Goal: Information Seeking & Learning: Learn about a topic

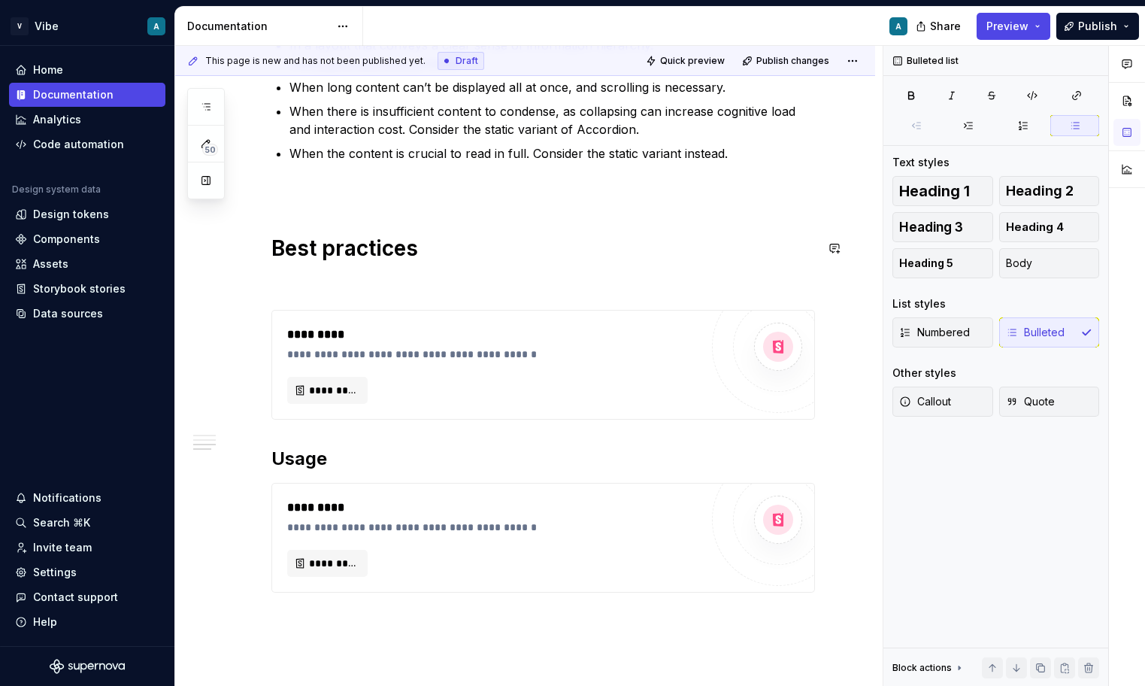
scroll to position [575, 0]
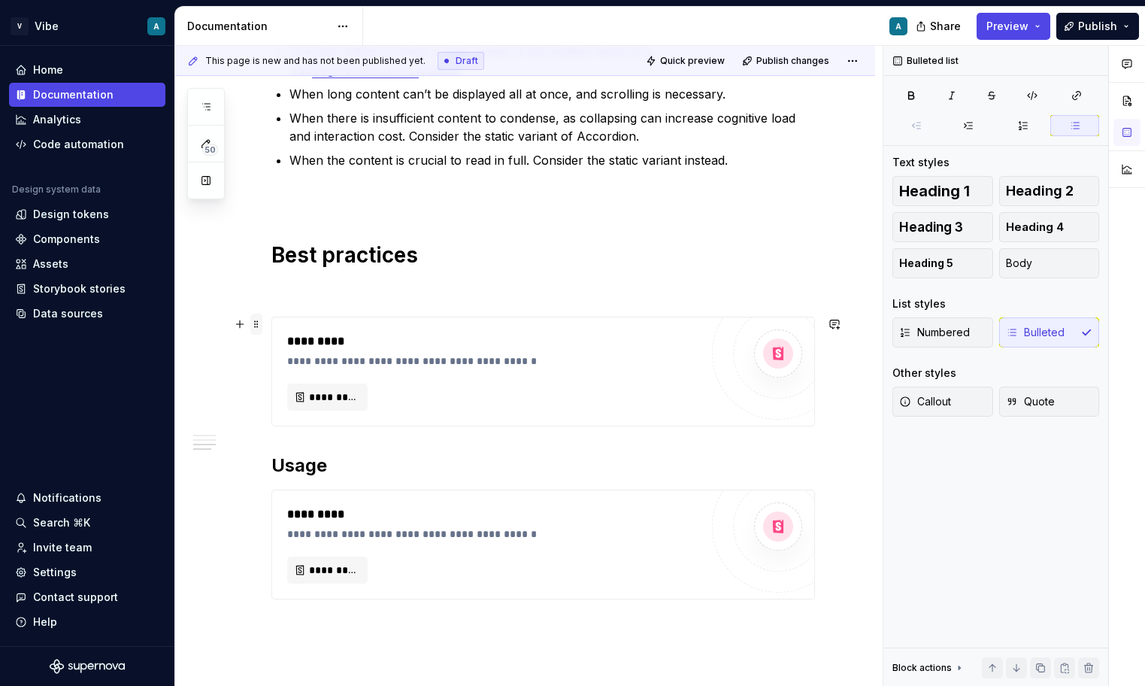
click at [258, 327] on span at bounding box center [256, 324] width 12 height 21
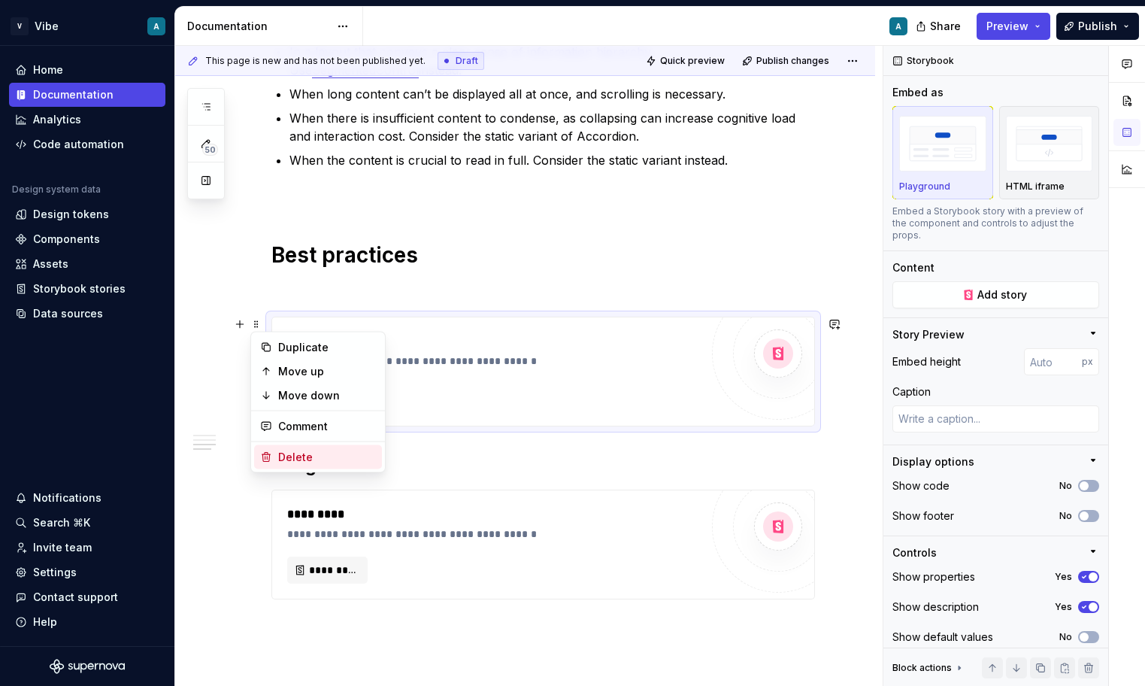
click at [290, 456] on div "Delete" at bounding box center [327, 457] width 98 height 15
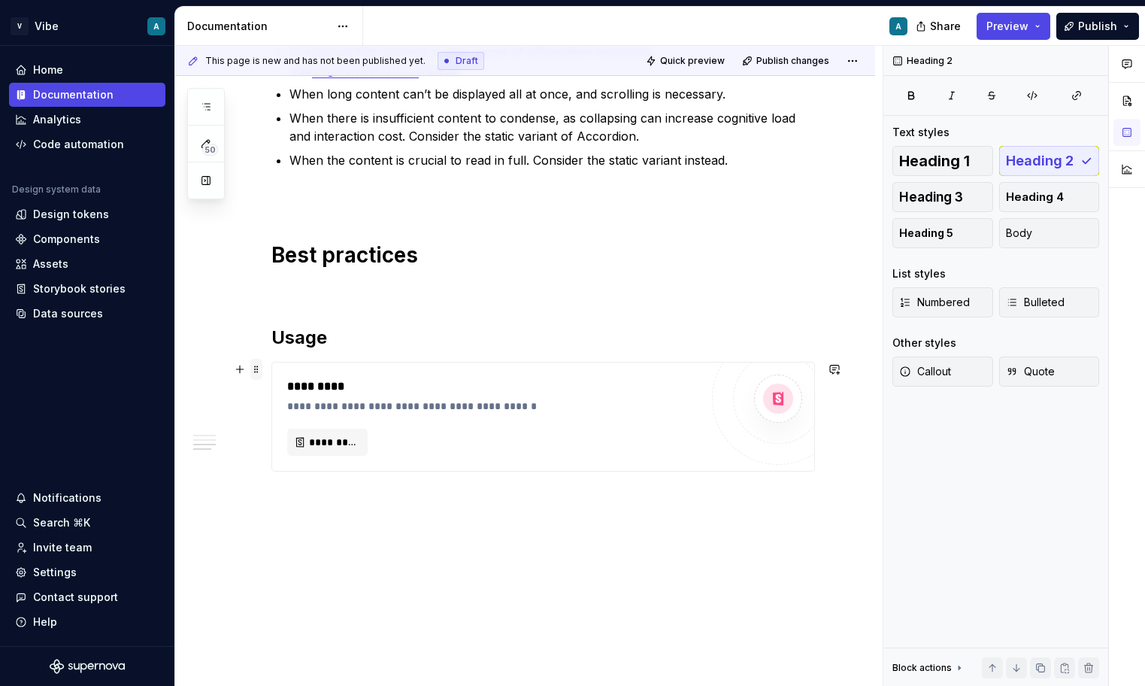
click at [258, 368] on span at bounding box center [256, 369] width 12 height 21
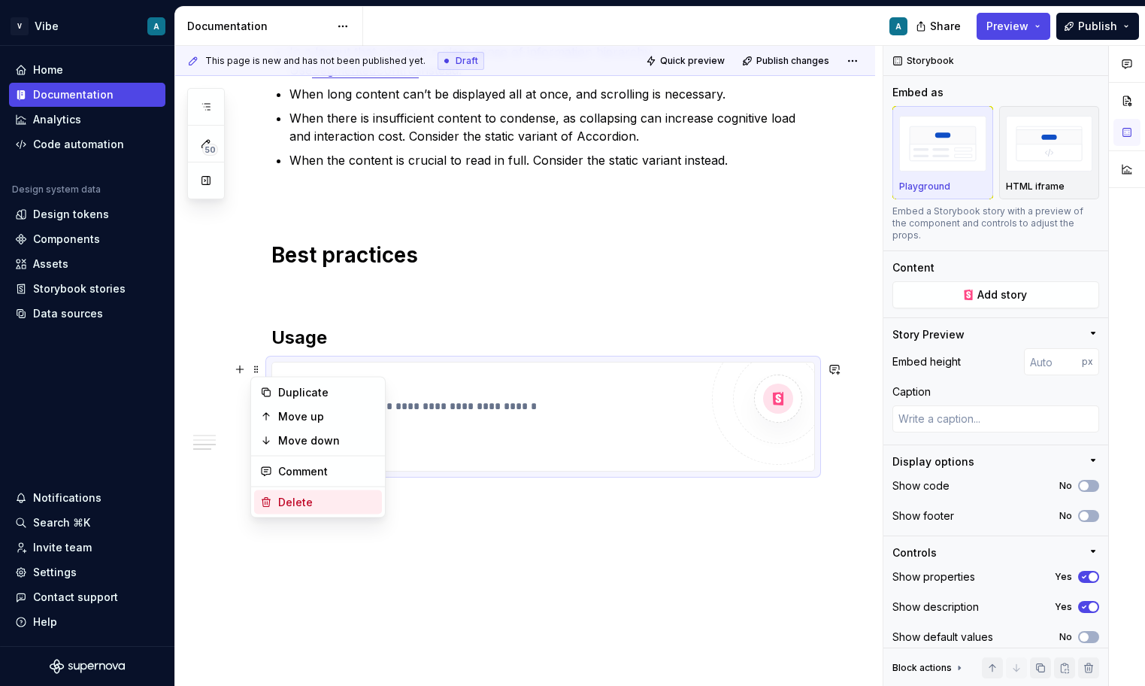
click at [295, 506] on div "Delete" at bounding box center [327, 502] width 98 height 15
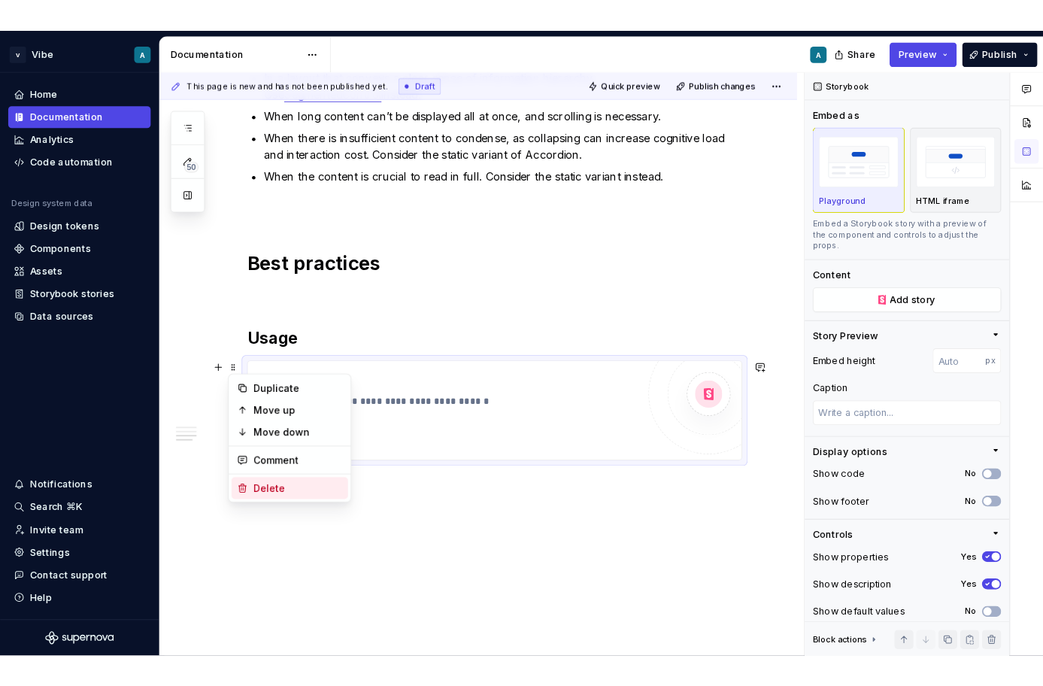
scroll to position [462, 0]
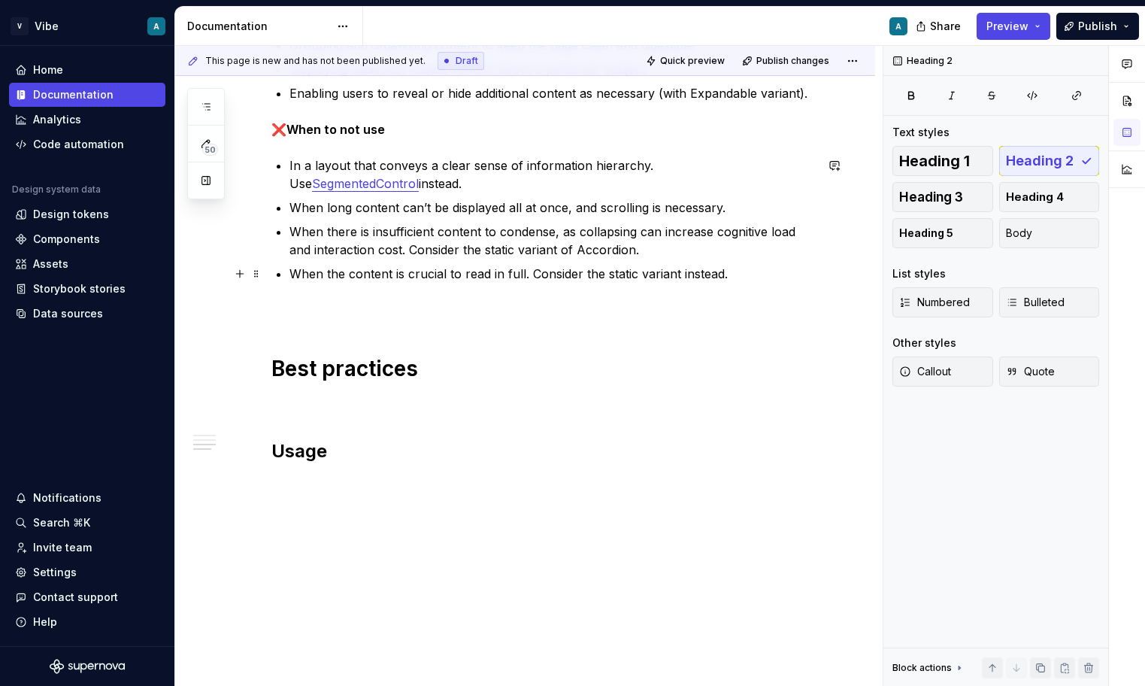
click at [498, 276] on p "When the content is crucial to read in full. Consider the static variant instea…" at bounding box center [552, 274] width 526 height 18
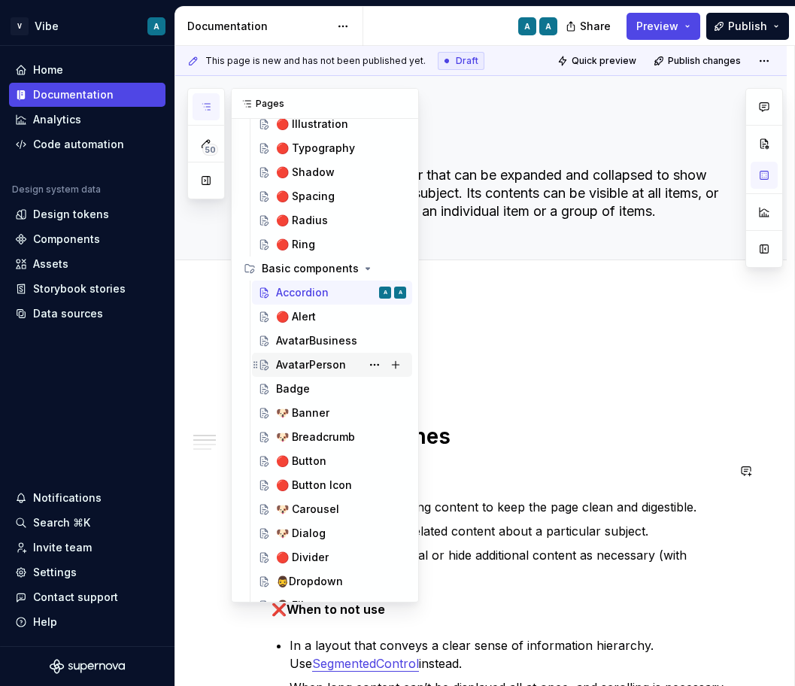
scroll to position [141, 0]
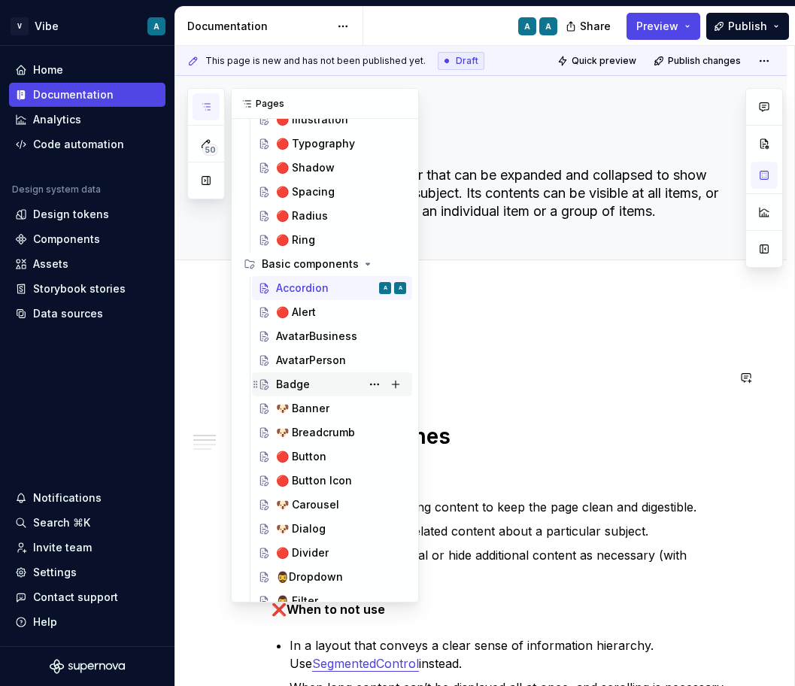
click at [308, 385] on div "Badge" at bounding box center [341, 384] width 130 height 21
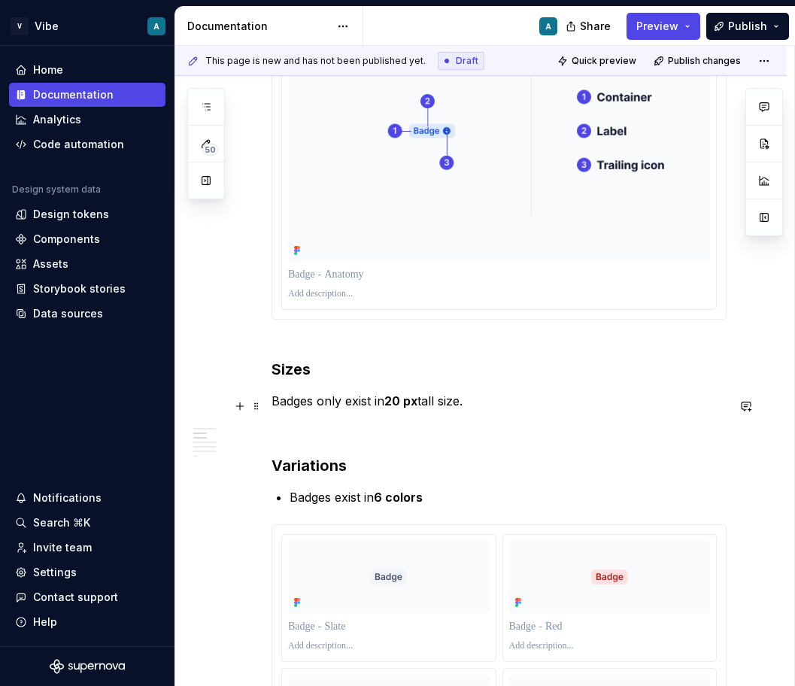
scroll to position [367, 0]
click at [330, 468] on h3 "Variations" at bounding box center [498, 464] width 455 height 21
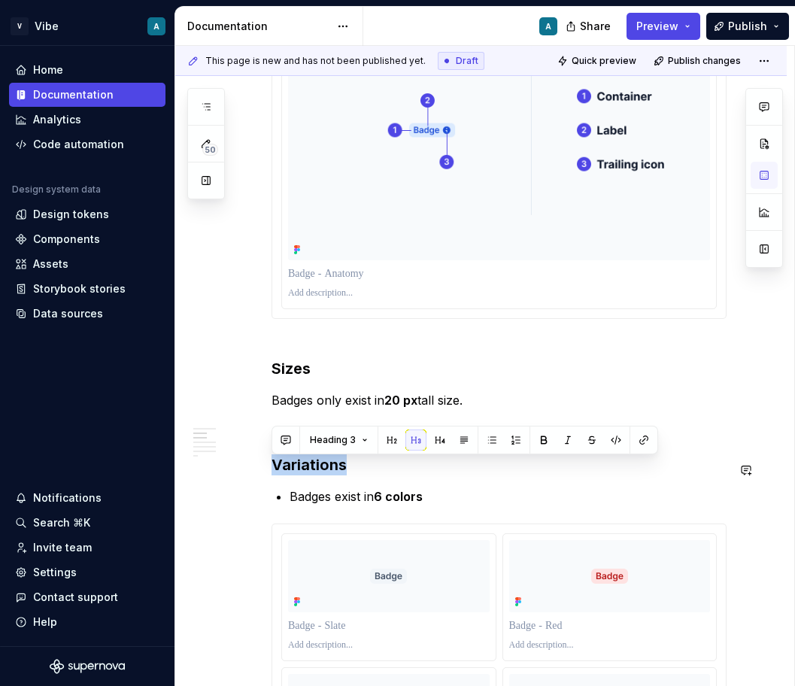
copy h3 "Variations"
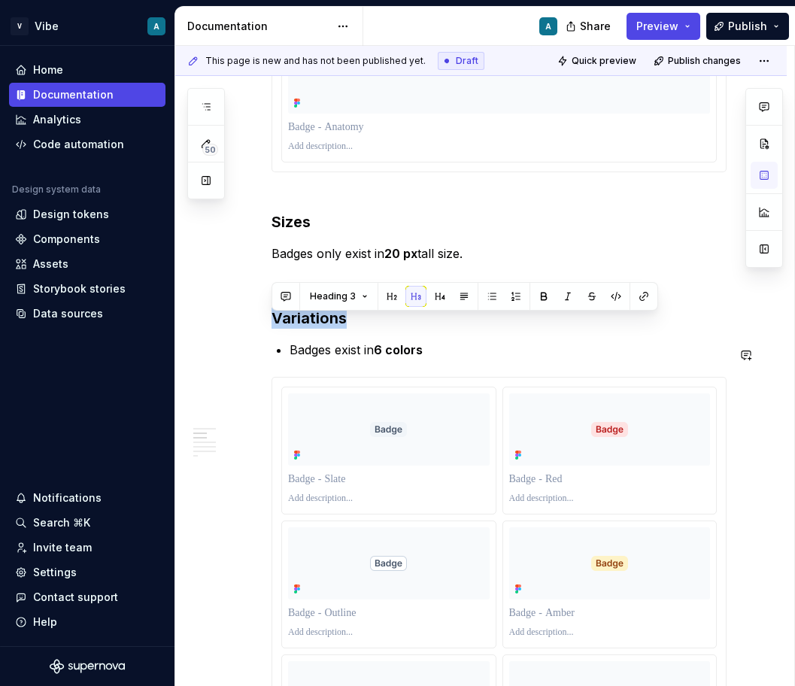
scroll to position [517, 0]
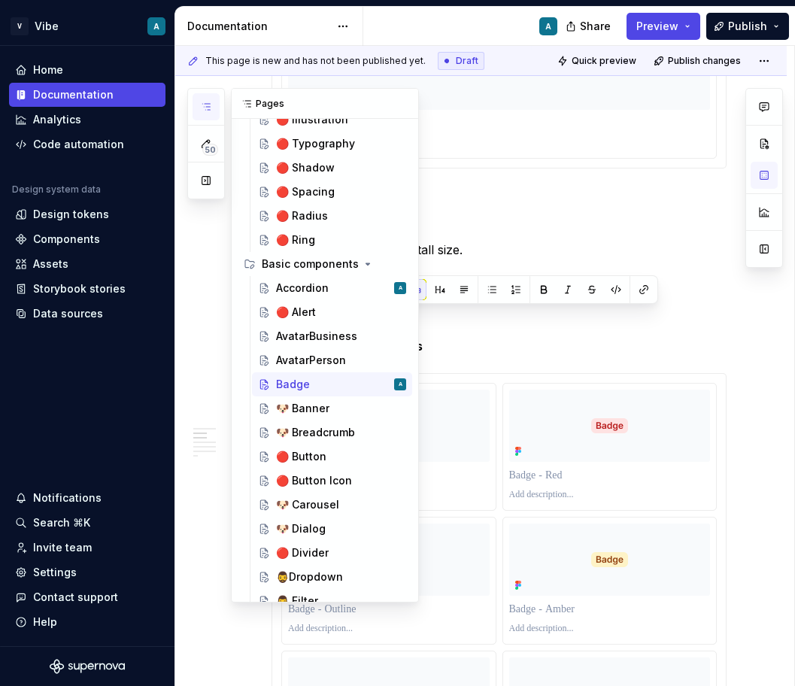
click at [209, 102] on icon "button" at bounding box center [206, 107] width 12 height 12
click at [315, 311] on div "🔴 Alert" at bounding box center [341, 311] width 130 height 21
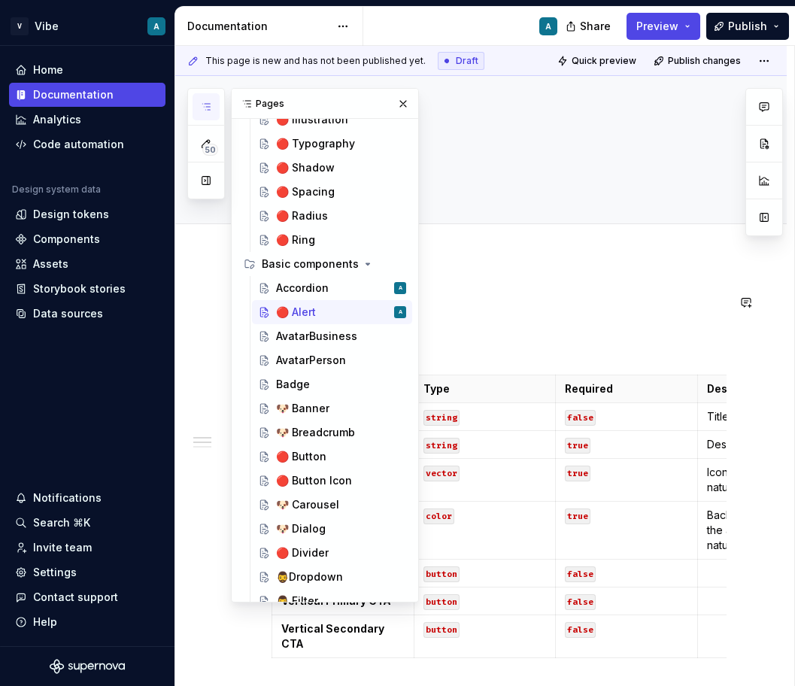
click at [601, 200] on div "🔴 Alert" at bounding box center [498, 149] width 455 height 147
click at [399, 108] on button "button" at bounding box center [402, 103] width 21 height 21
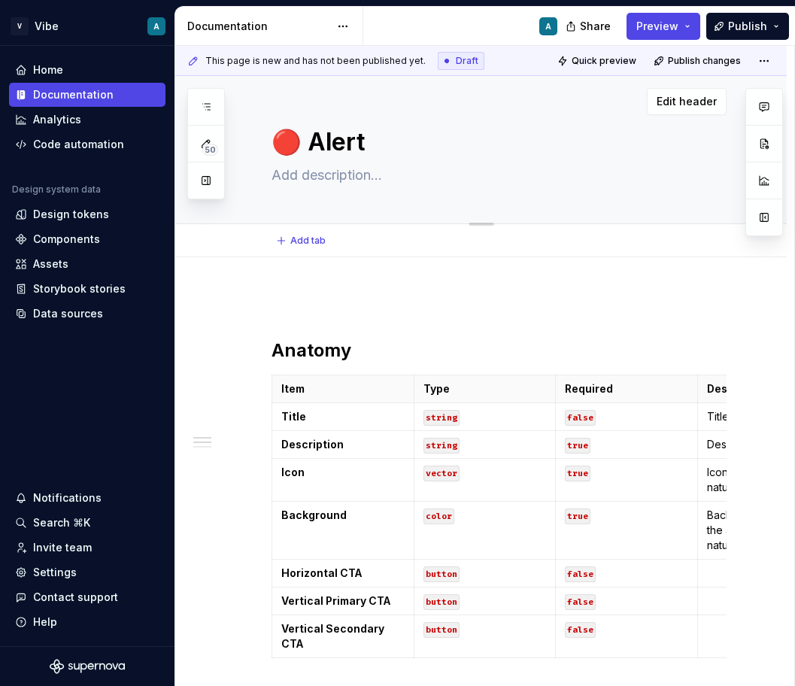
click at [305, 129] on textarea "🔴 Alert" at bounding box center [495, 142] width 455 height 36
type textarea "*"
type textarea "🔴Alert"
type textarea "*"
type textarea "Alert"
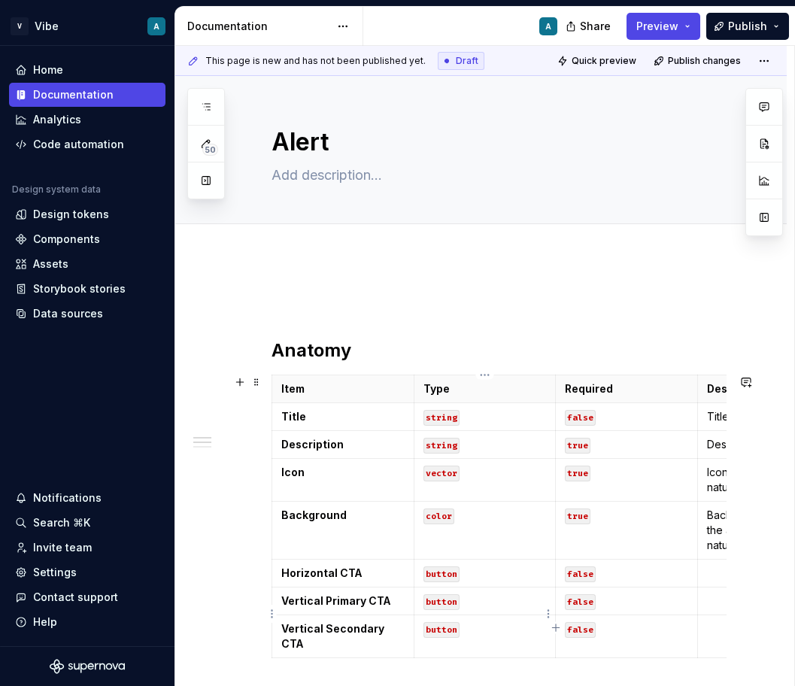
type textarea "*"
type textarea "Alert"
type textarea "*"
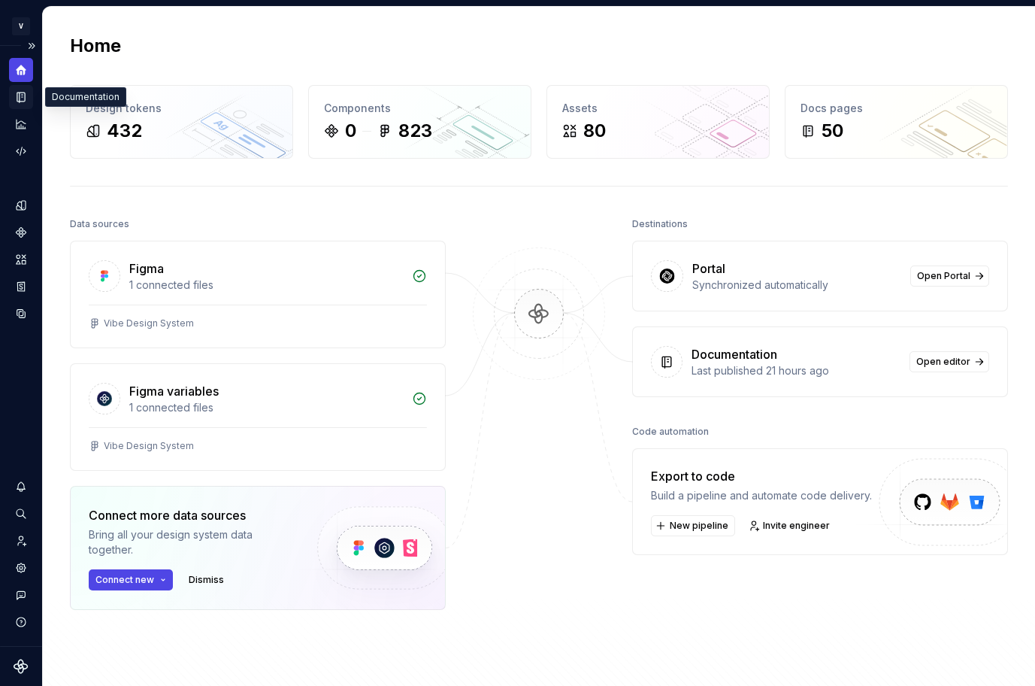
click at [23, 105] on div "Documentation" at bounding box center [21, 97] width 24 height 24
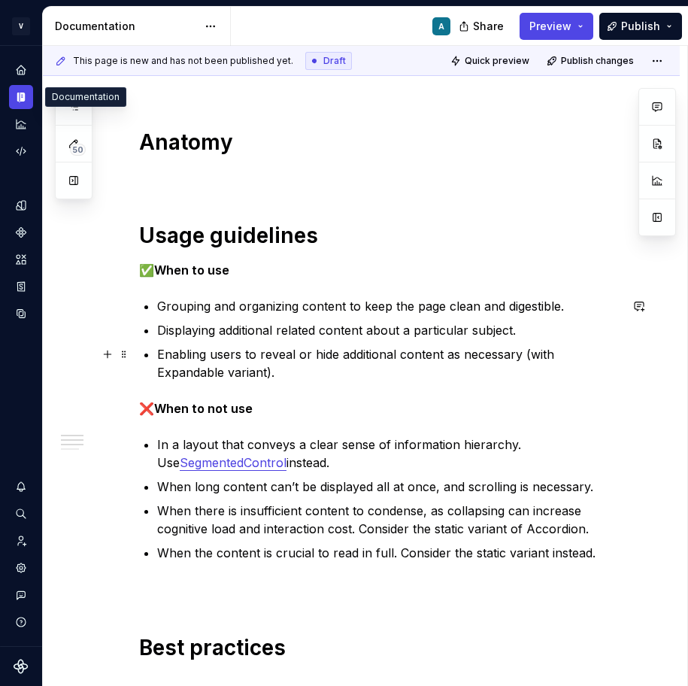
scroll to position [4, 0]
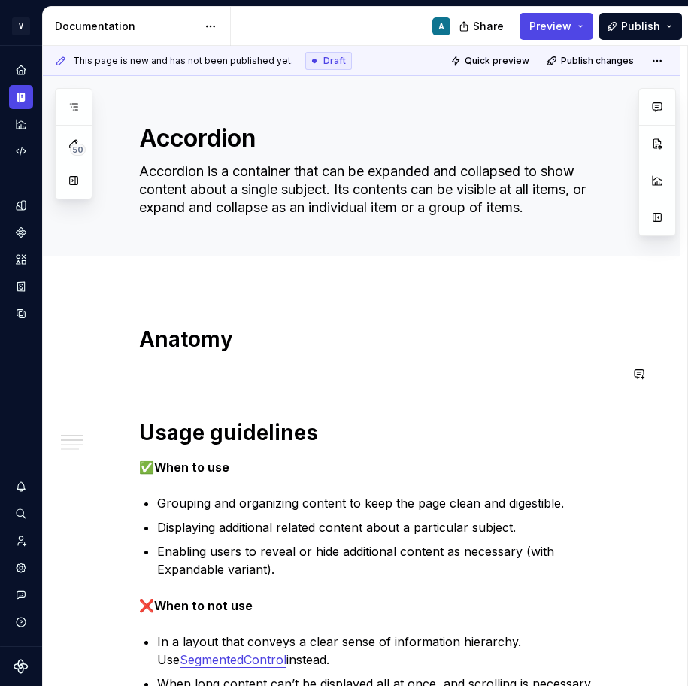
click at [305, 410] on div "Anatomy Usage guidelines ✅ When to use Grouping and organizing content to keep …" at bounding box center [379, 633] width 480 height 614
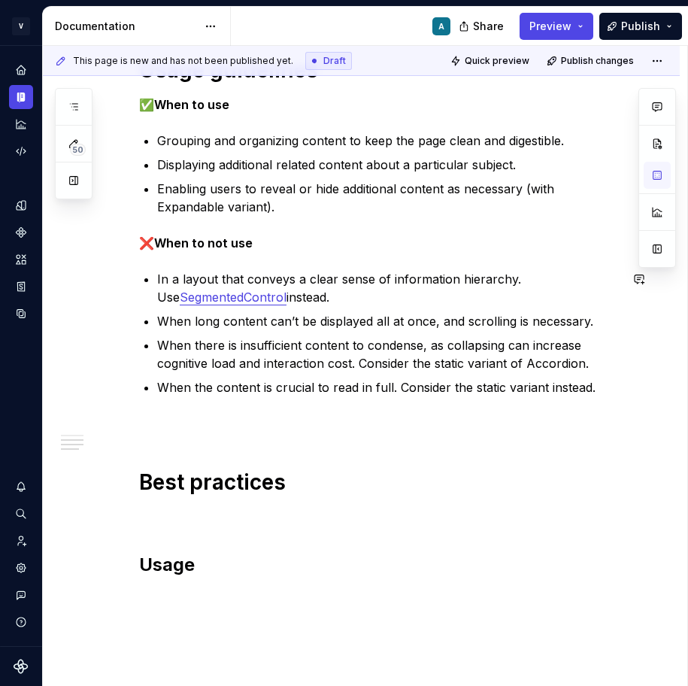
scroll to position [380, 0]
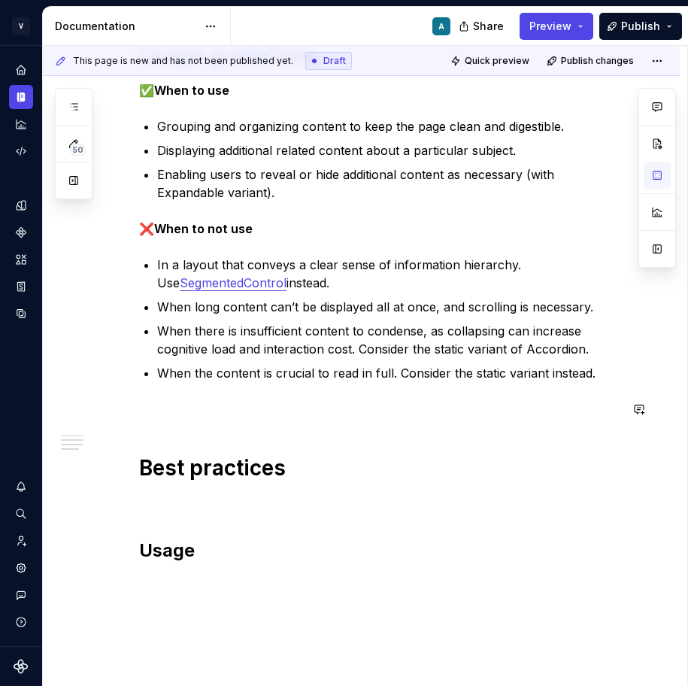
type textarea "*"
click at [175, 550] on h2 "Usage" at bounding box center [379, 550] width 480 height 24
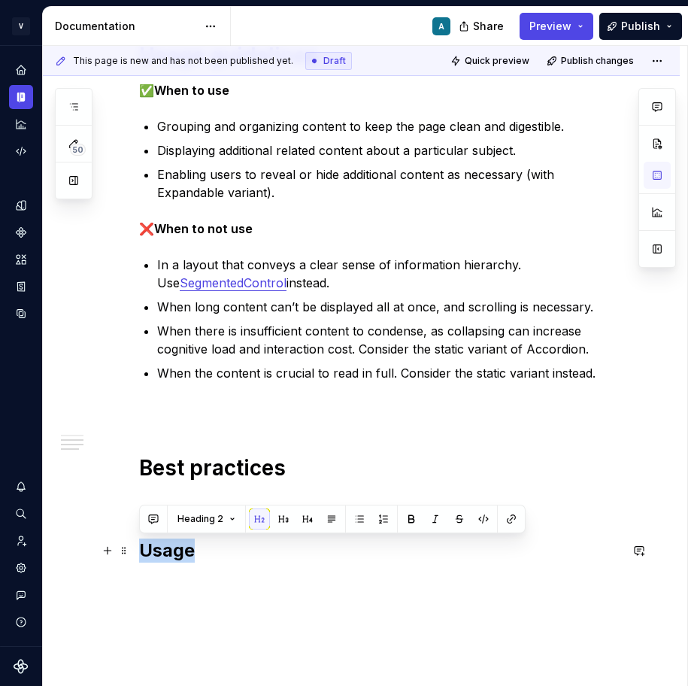
click at [175, 550] on h2 "Usage" at bounding box center [379, 550] width 480 height 24
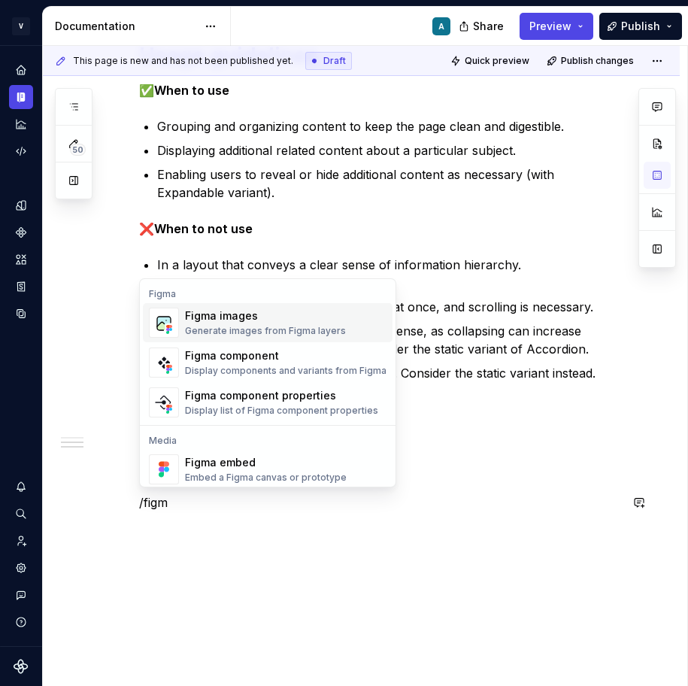
click at [268, 324] on div "Figma images Generate images from Figma layers" at bounding box center [265, 322] width 161 height 29
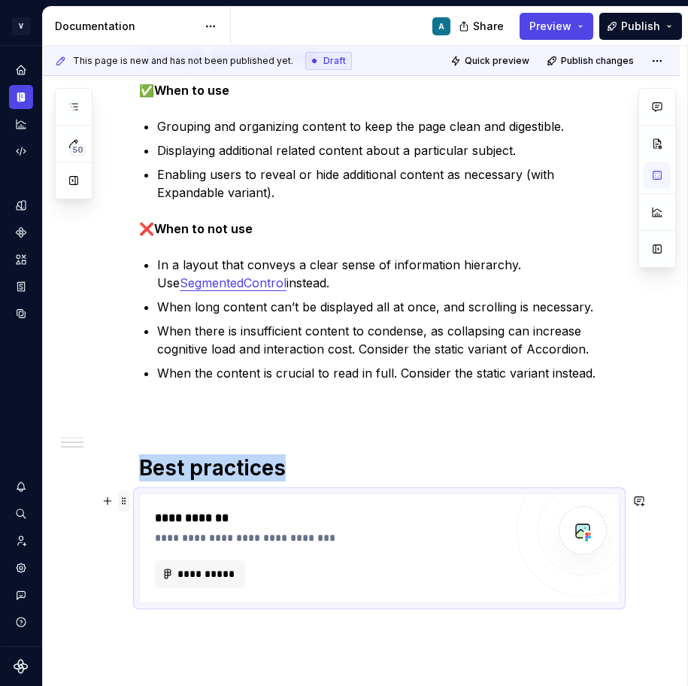
click at [124, 501] on span at bounding box center [124, 500] width 12 height 21
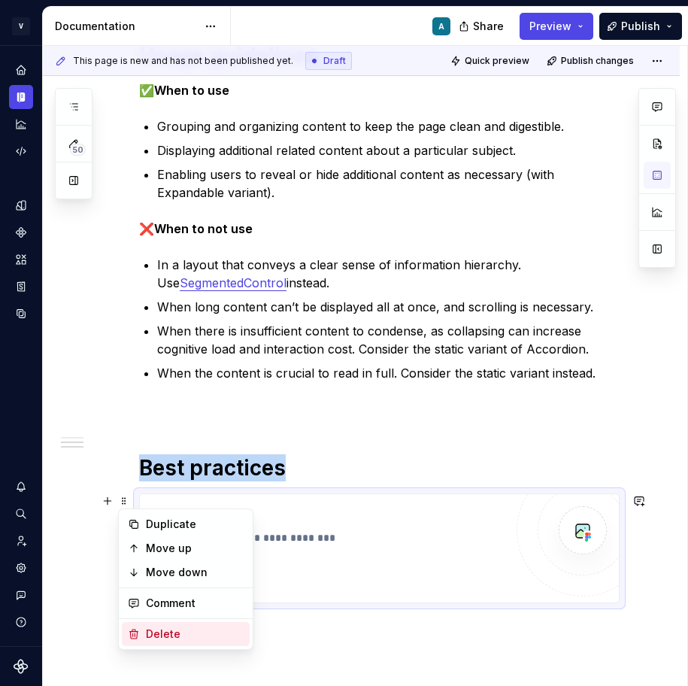
click at [155, 636] on div "Delete" at bounding box center [195, 633] width 98 height 15
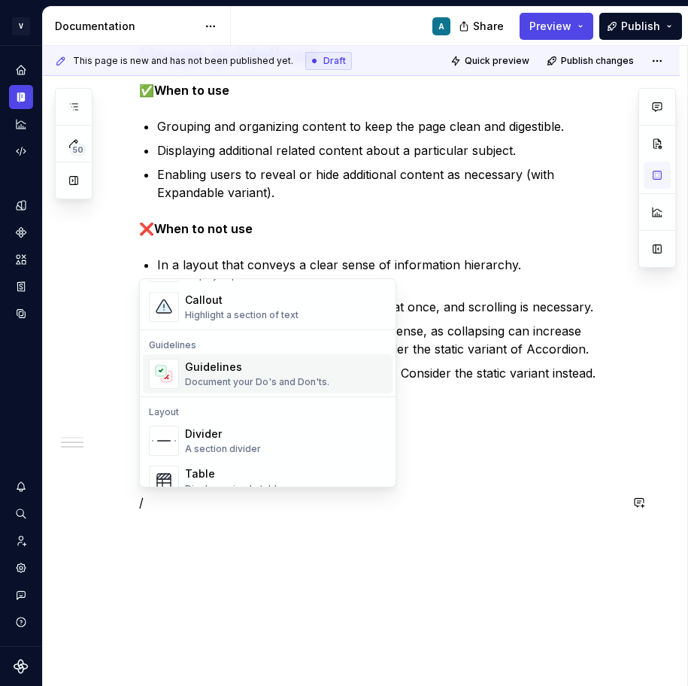
scroll to position [371, 0]
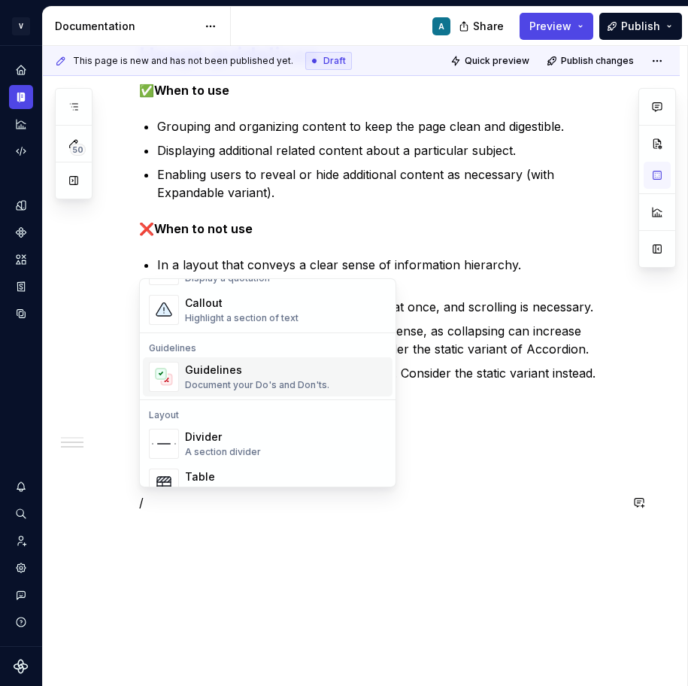
click at [250, 377] on div "Guidelines Document your Do's and Don'ts." at bounding box center [257, 376] width 144 height 29
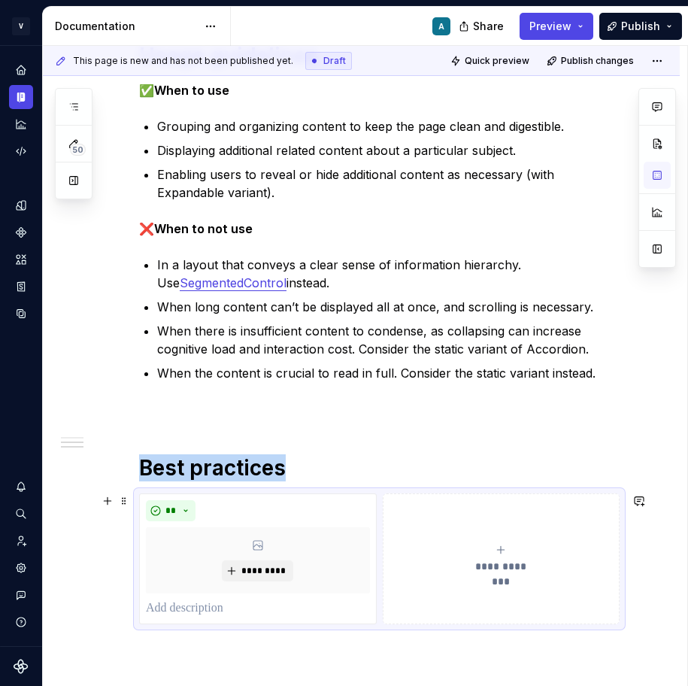
click at [438, 542] on button "**********" at bounding box center [502, 558] width 238 height 131
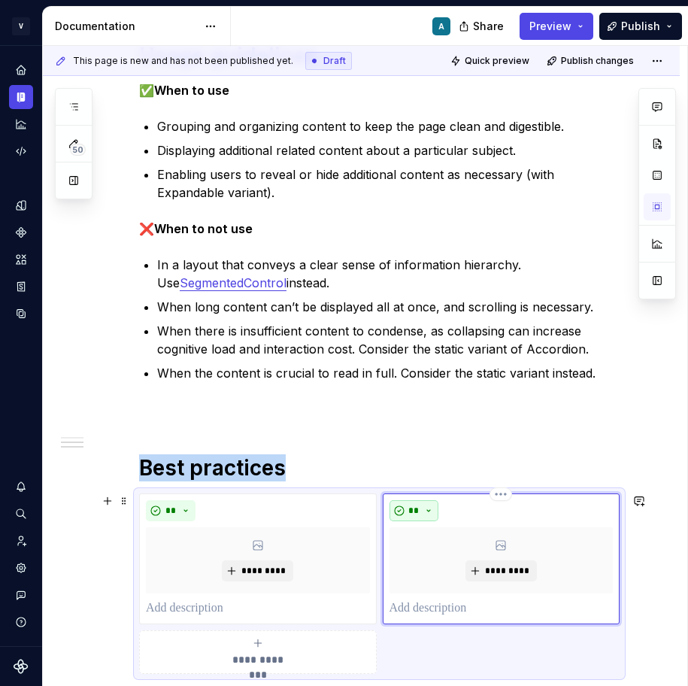
click at [425, 508] on button "**" at bounding box center [414, 510] width 50 height 21
click at [428, 561] on div "Suggestions" at bounding box center [427, 564] width 12 height 12
click at [403, 417] on p at bounding box center [379, 409] width 480 height 18
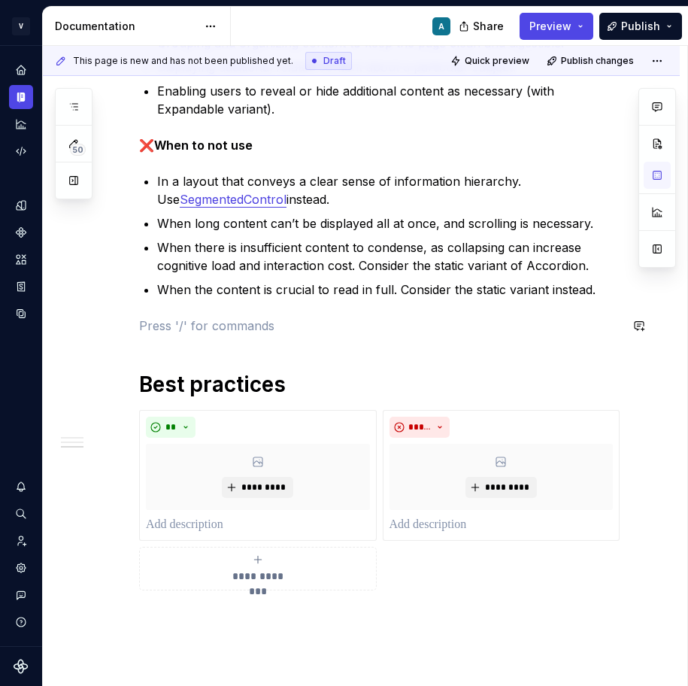
scroll to position [467, 0]
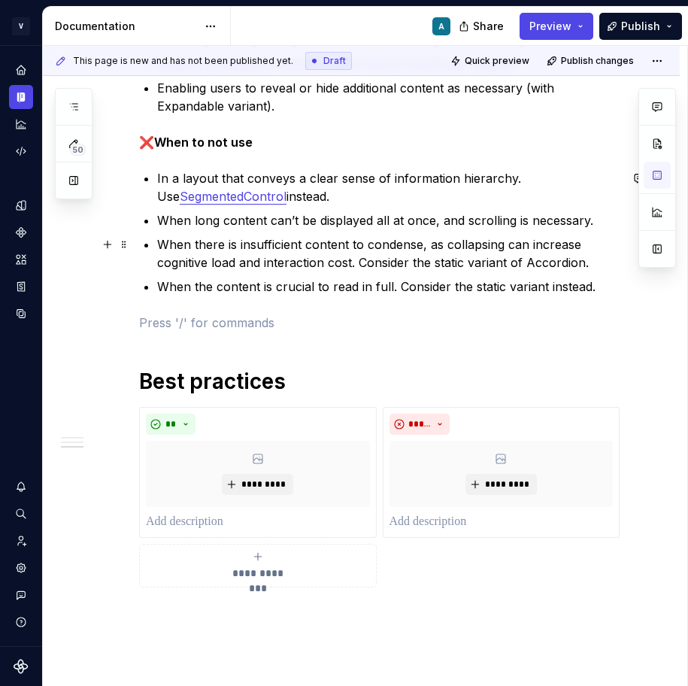
click at [268, 253] on p "When there is insufficient content to condense, as collapsing can increase cogn…" at bounding box center [388, 253] width 462 height 36
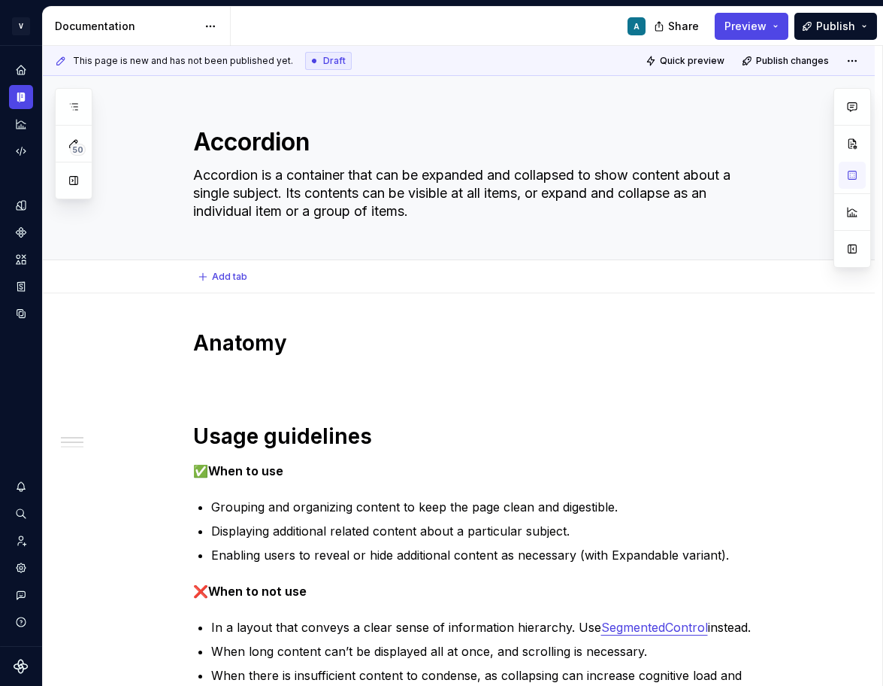
scroll to position [30, 0]
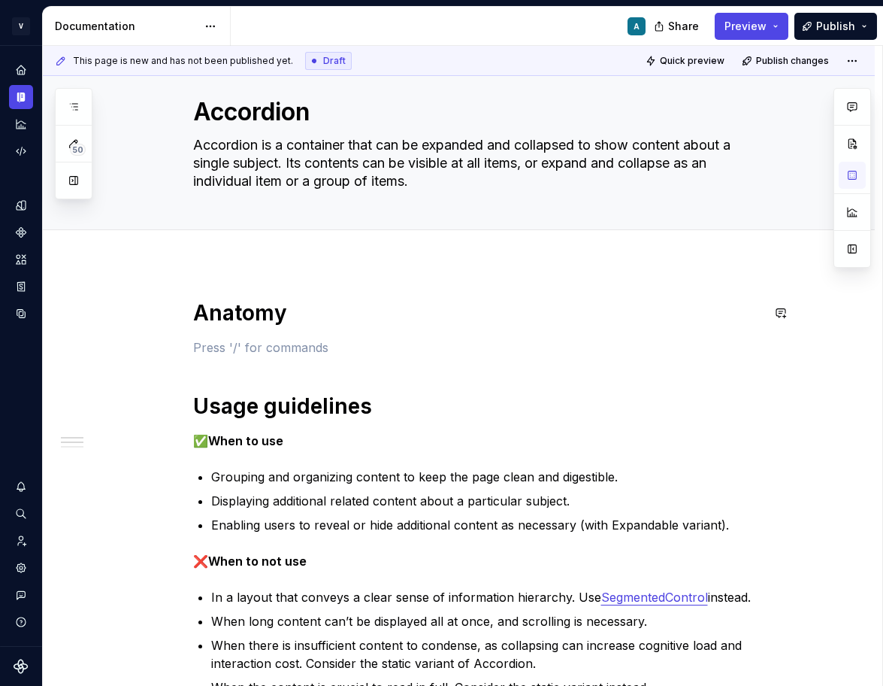
click at [246, 337] on div "**********" at bounding box center [477, 643] width 568 height 689
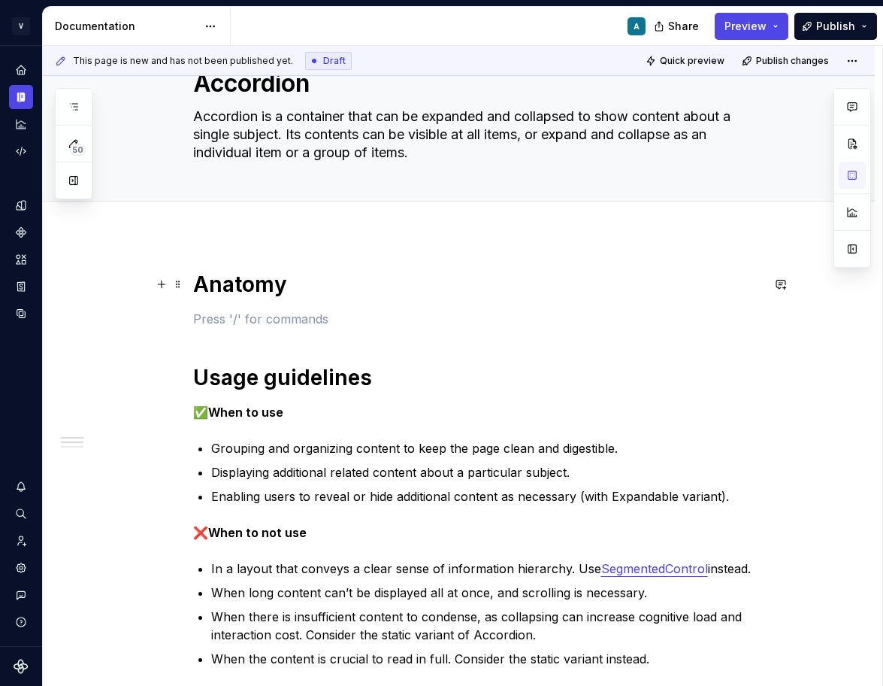
scroll to position [56, 0]
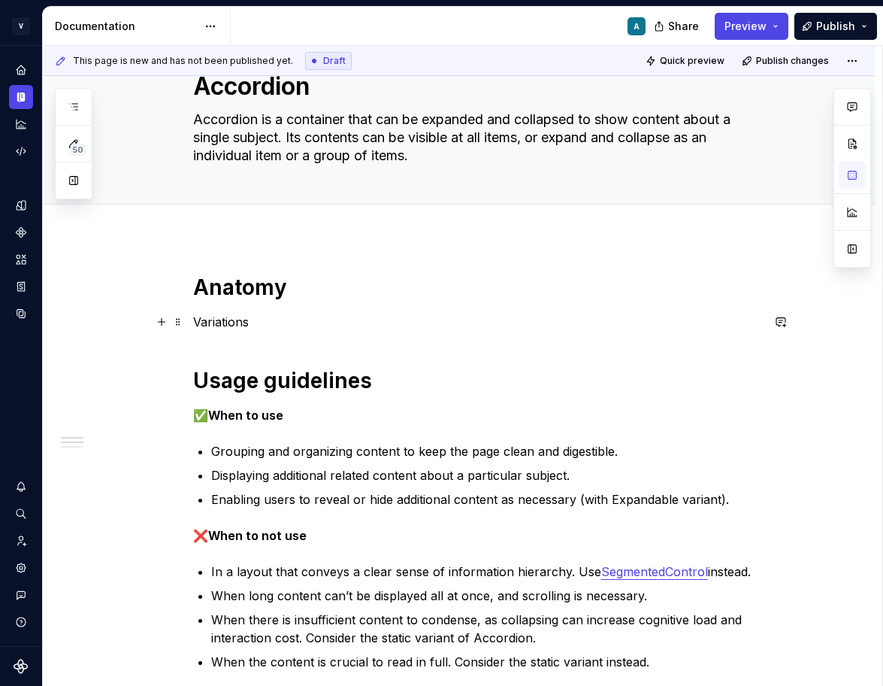
click at [226, 317] on p "Variations" at bounding box center [477, 322] width 568 height 18
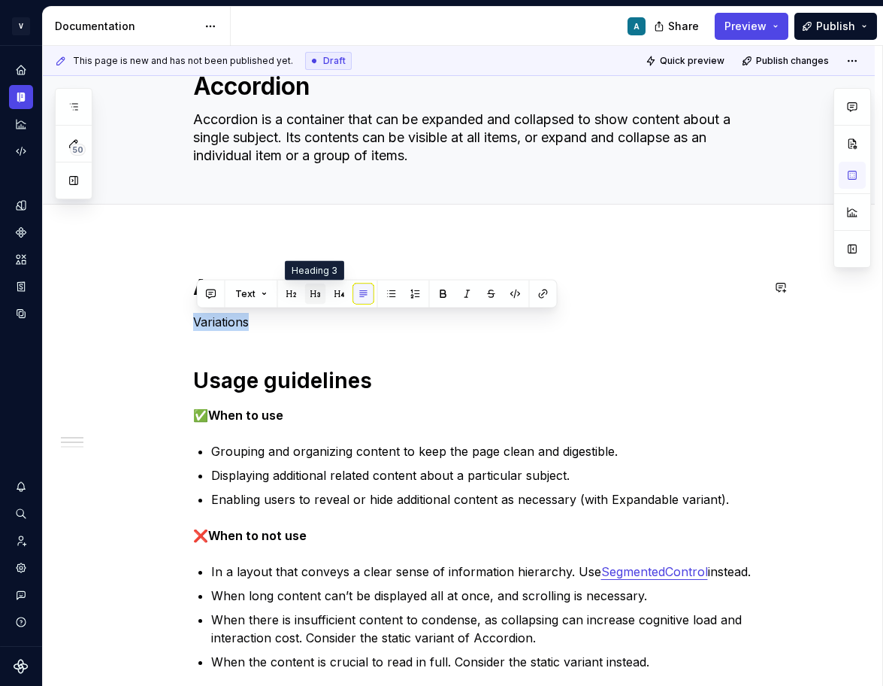
click at [308, 295] on button "button" at bounding box center [315, 293] width 21 height 21
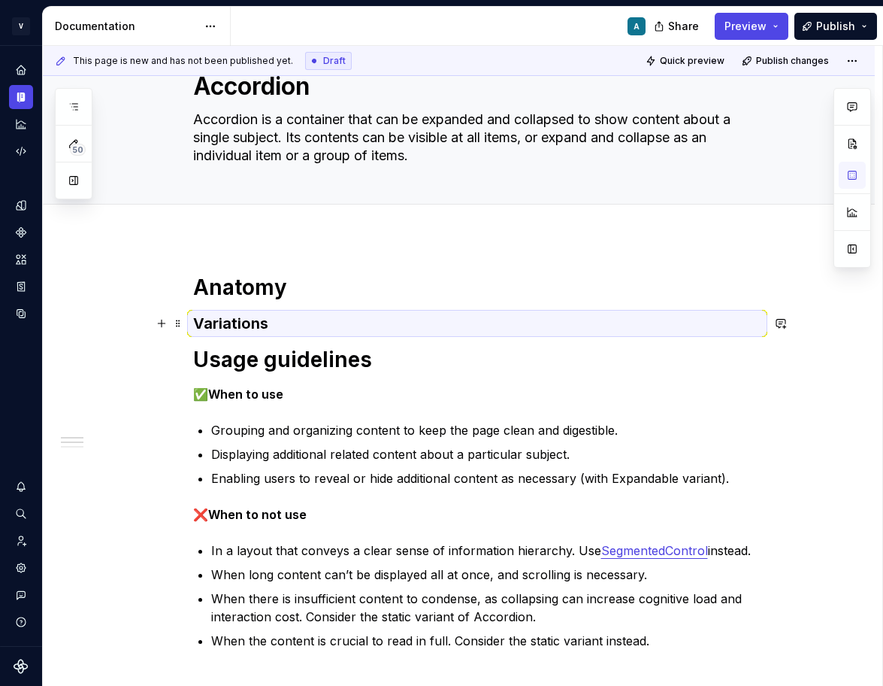
click at [201, 332] on h3 "Variations" at bounding box center [477, 323] width 568 height 21
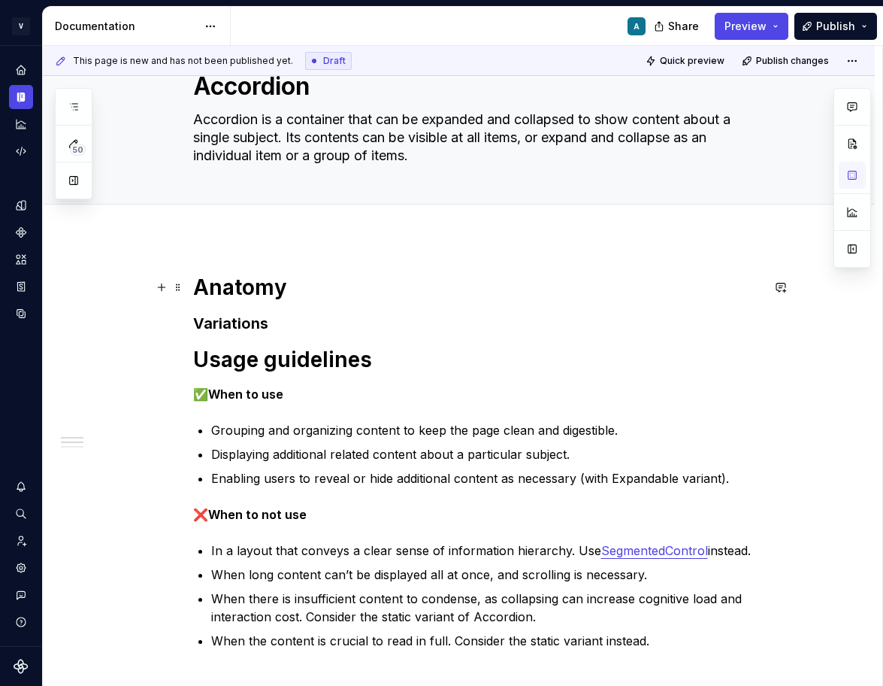
click at [328, 286] on h1 "Anatomy" at bounding box center [477, 287] width 568 height 27
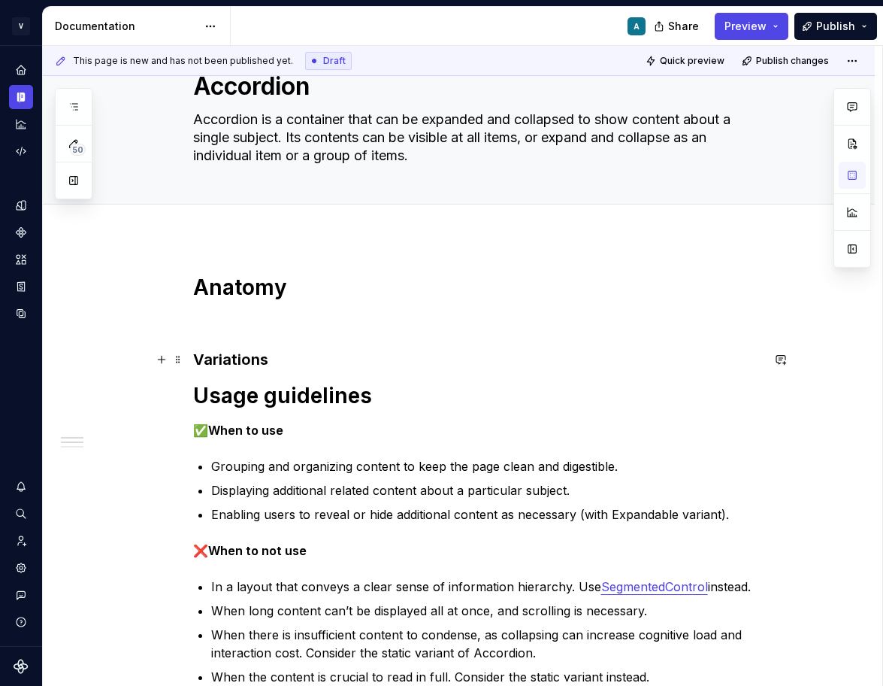
click at [289, 356] on h3 "Variations" at bounding box center [477, 359] width 568 height 21
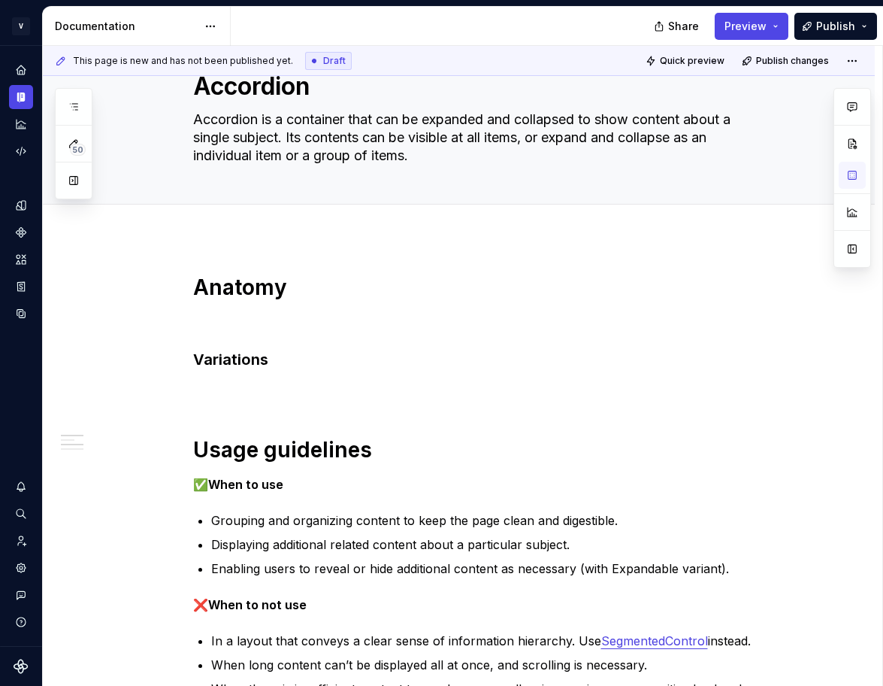
type textarea "*"
